Goal: Task Accomplishment & Management: Manage account settings

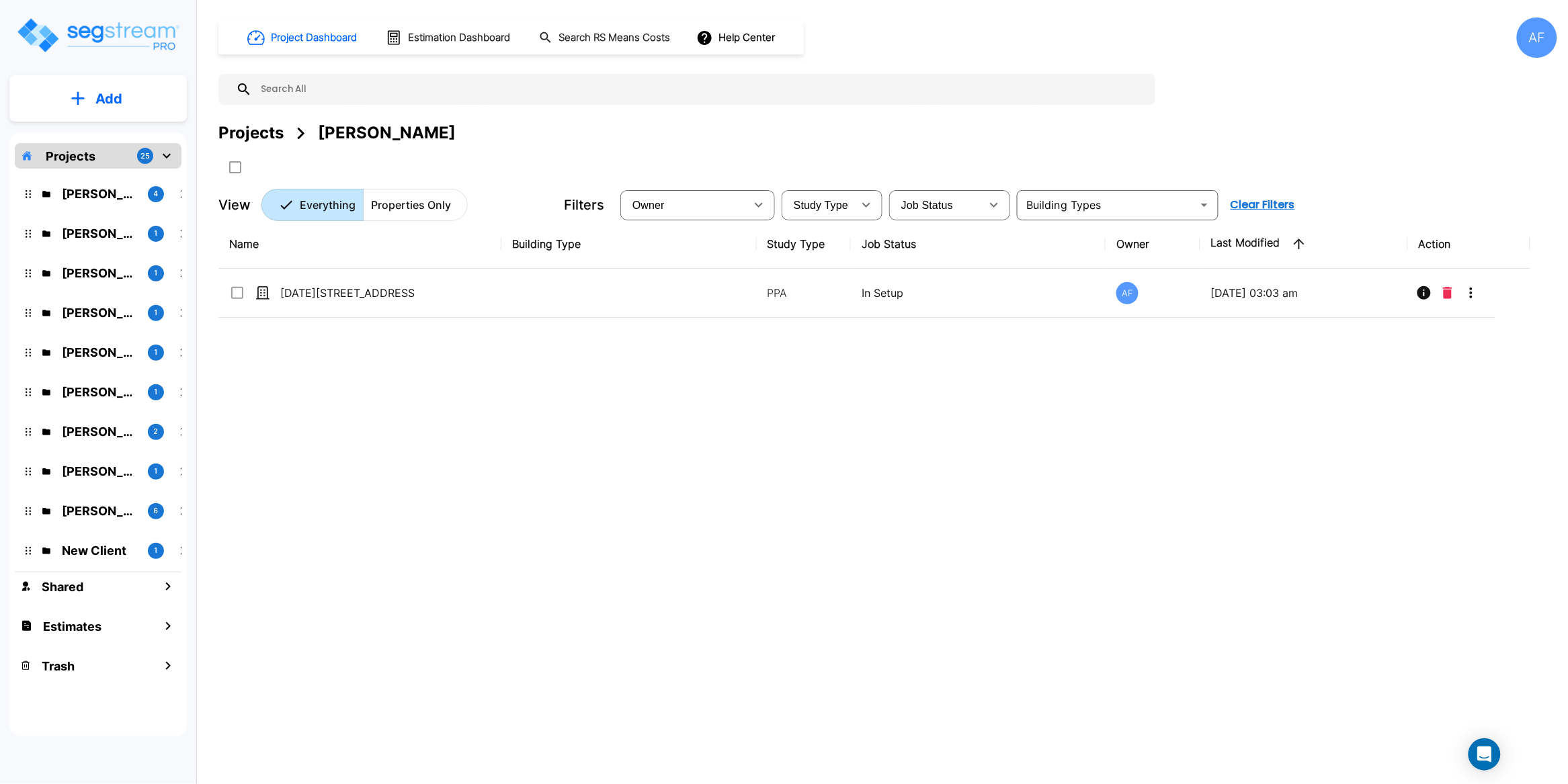
click at [1281, 131] on div "Projects Taoufik Lahrache" at bounding box center [888, 133] width 1339 height 24
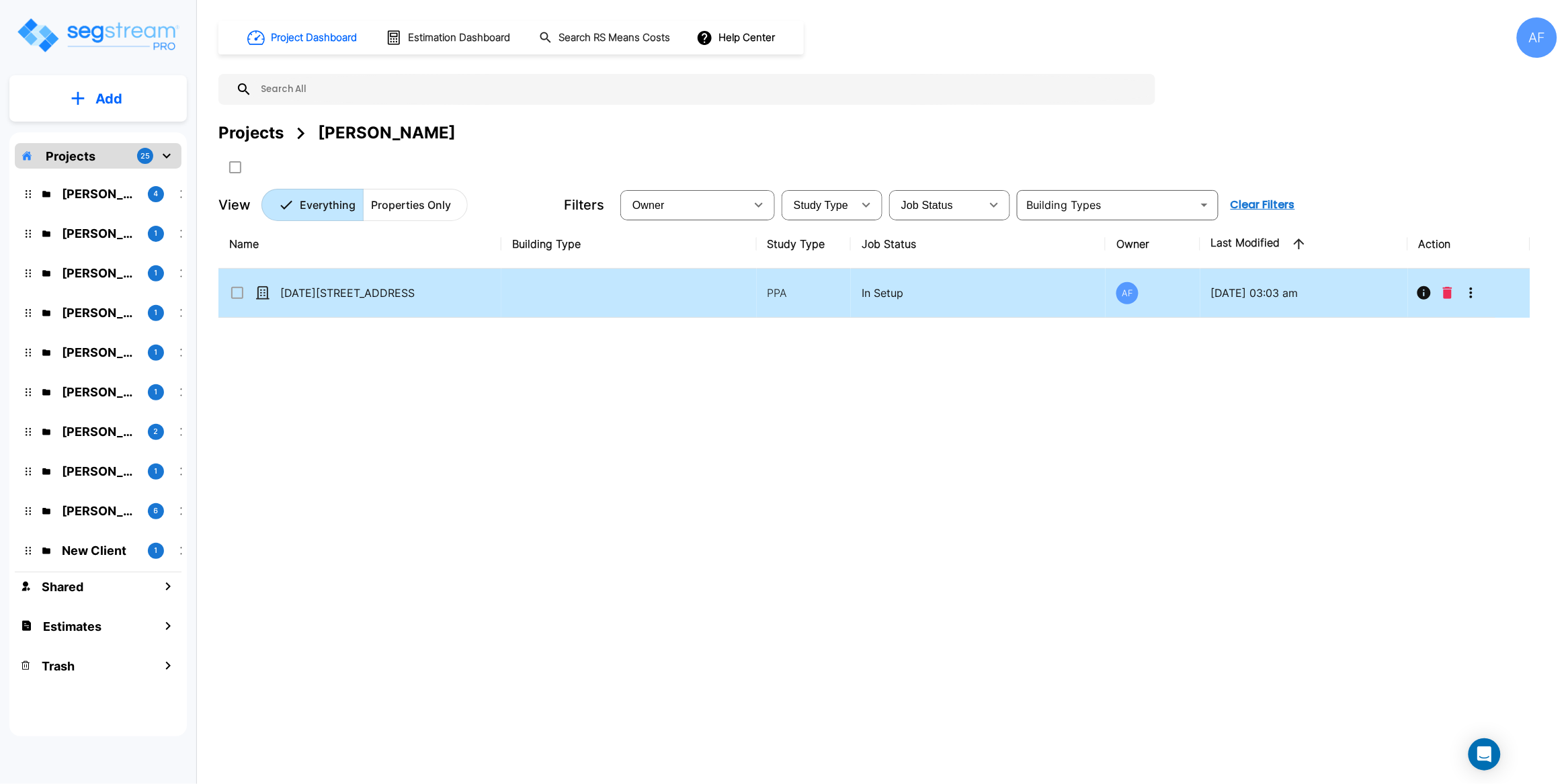
click at [1475, 294] on icon "More-Options" at bounding box center [1471, 293] width 17 height 17
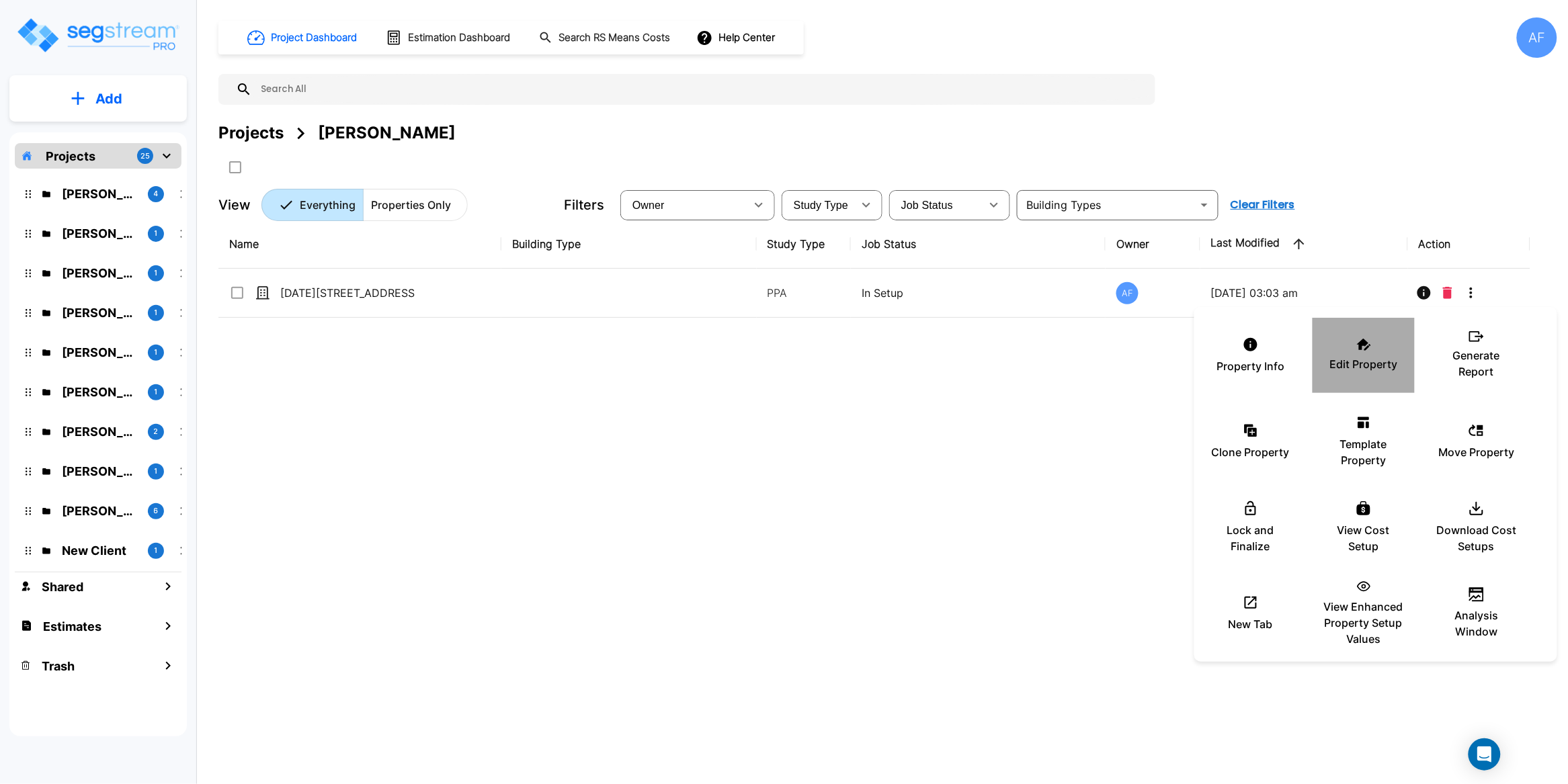
click at [1370, 351] on div "Edit Property" at bounding box center [1364, 355] width 81 height 67
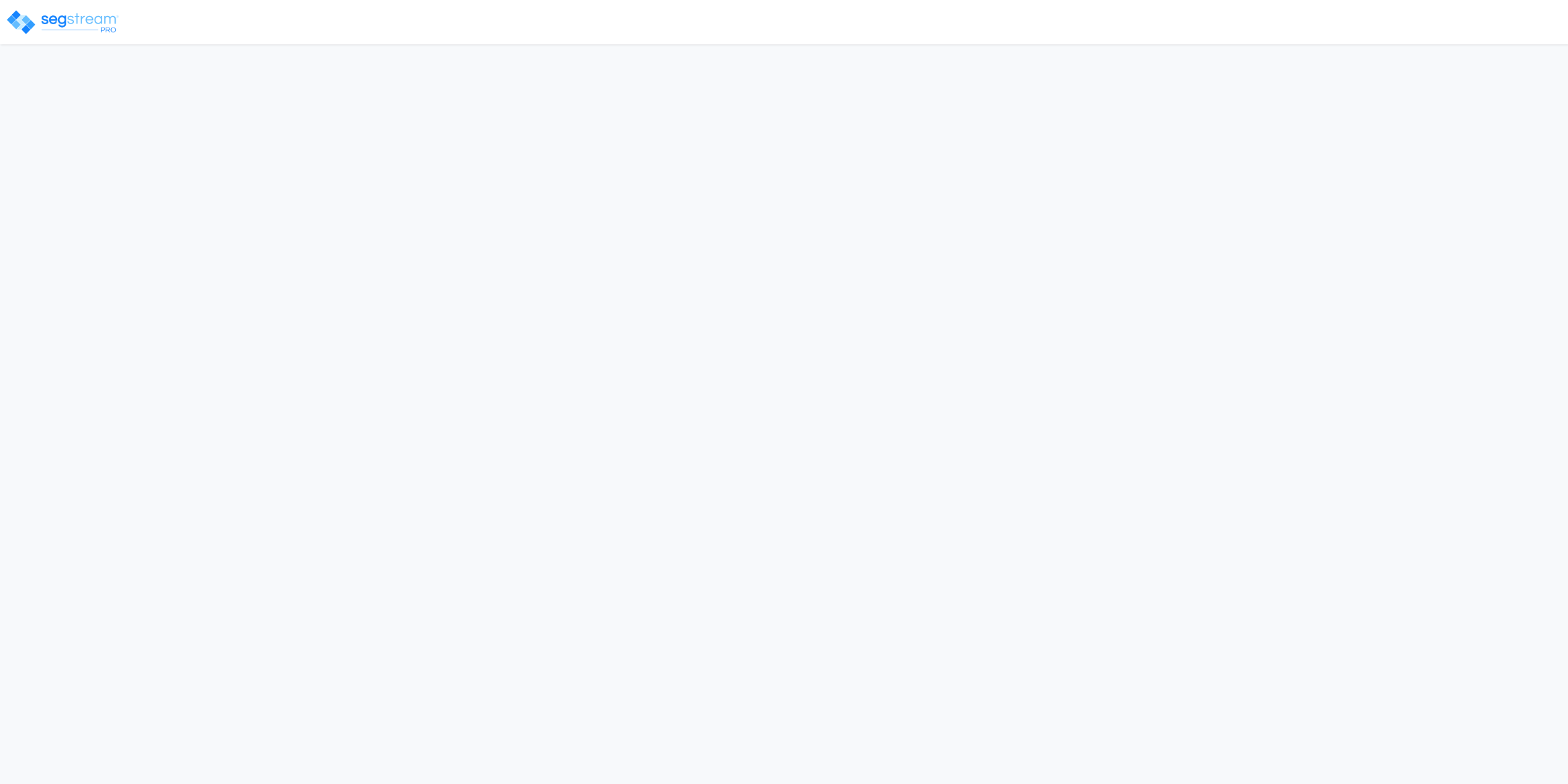
select select "NY"
